Goal: Task Accomplishment & Management: Use online tool/utility

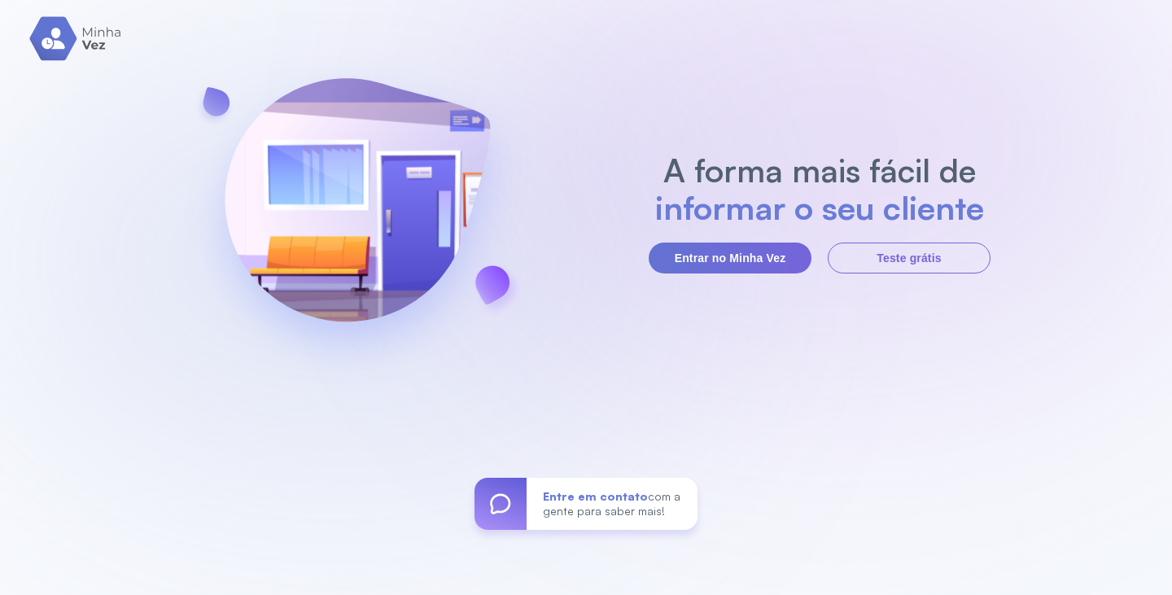
drag, startPoint x: 719, startPoint y: 239, endPoint x: 696, endPoint y: 270, distance: 38.9
click at [718, 239] on section "A forma mais fácil de informar o seu cliente Entrar no Minha Vez Teste grátis" at bounding box center [820, 212] width 342 height 122
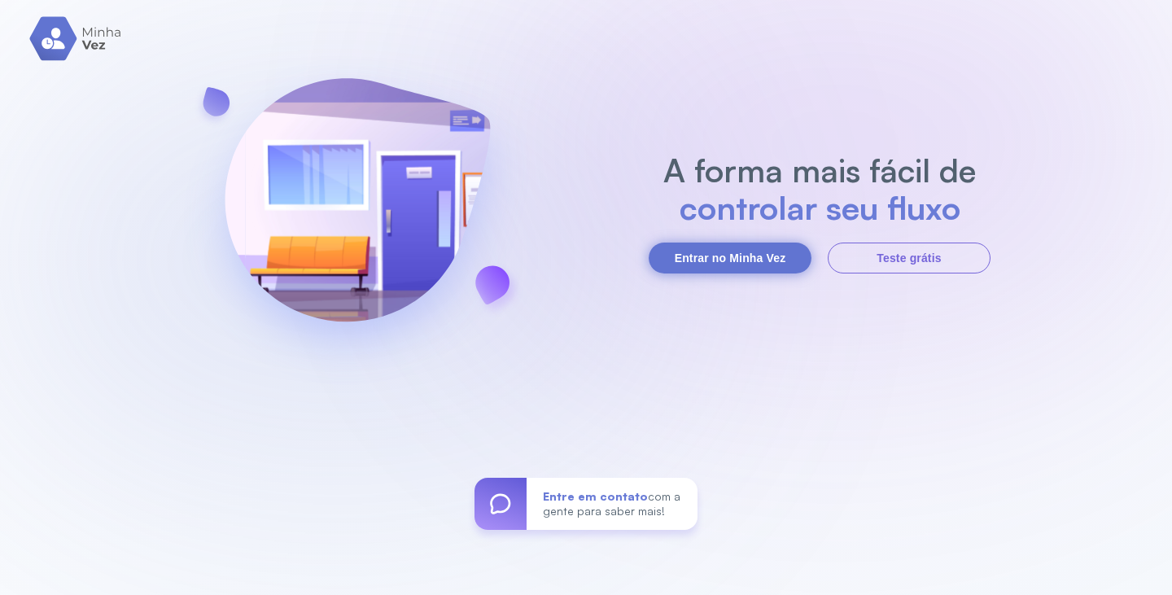
click at [725, 261] on button "Entrar no Minha Vez" at bounding box center [730, 258] width 163 height 31
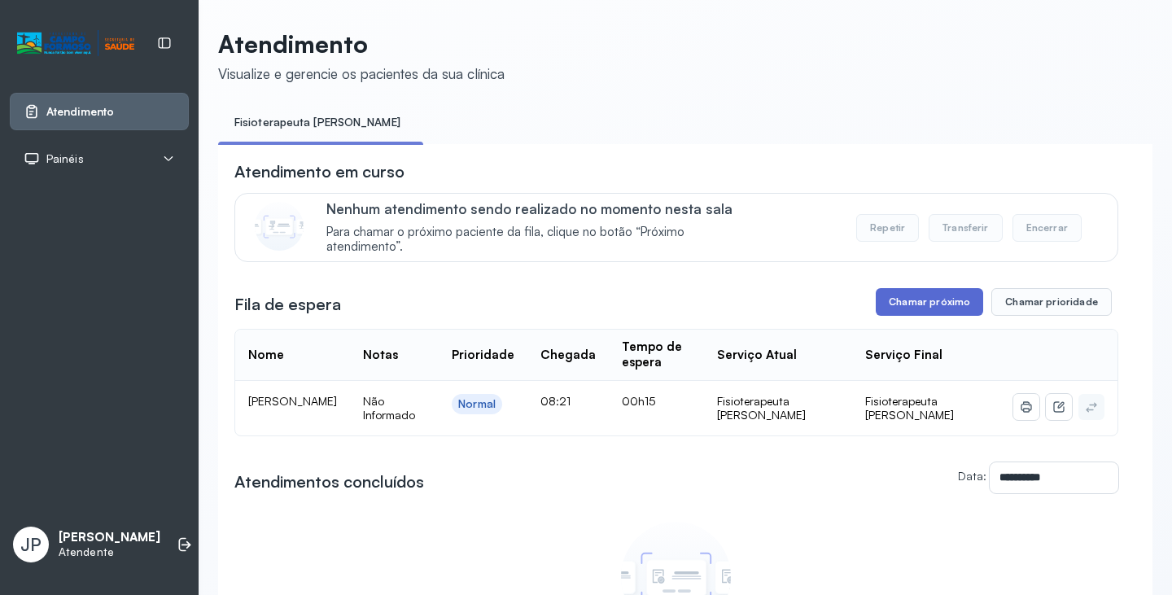
click at [964, 301] on button "Chamar próximo" at bounding box center [929, 302] width 107 height 28
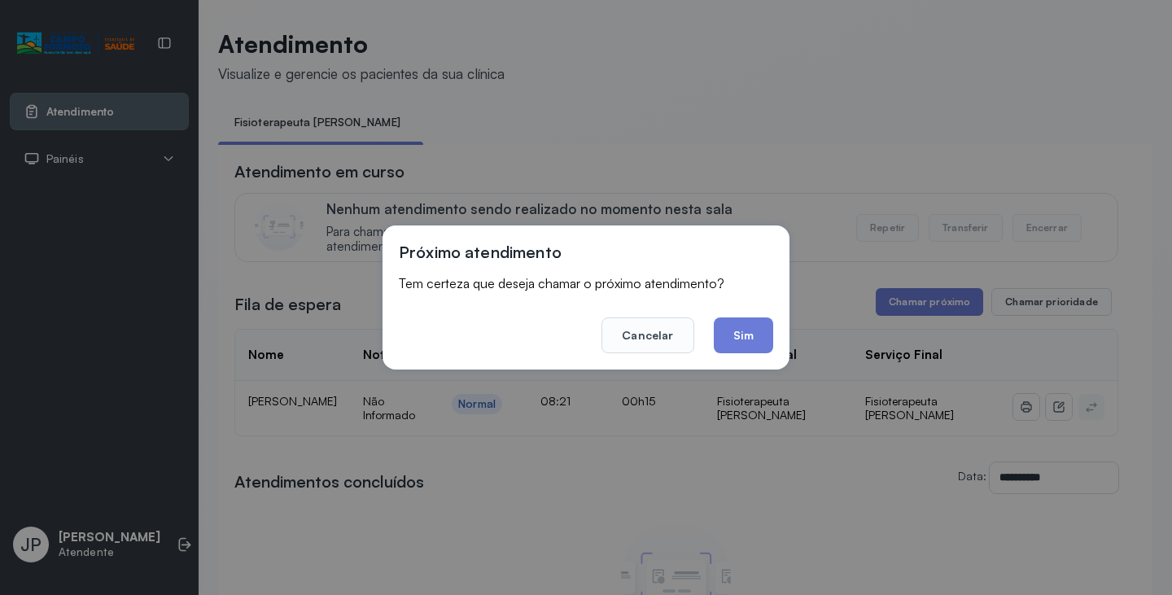
click at [756, 339] on button "Sim" at bounding box center [743, 335] width 59 height 36
